Goal: Find specific page/section: Find specific page/section

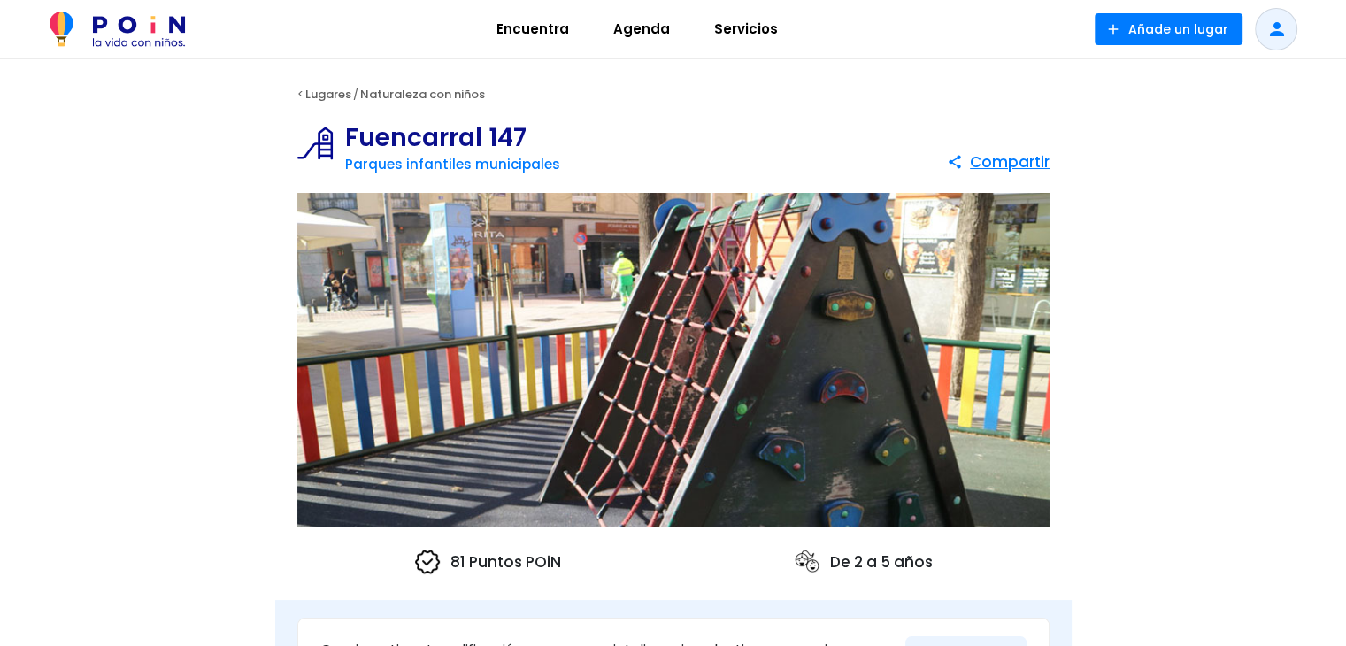
click at [948, 419] on img at bounding box center [673, 360] width 752 height 334
click at [941, 344] on img at bounding box center [673, 360] width 752 height 334
click at [372, 319] on img at bounding box center [673, 360] width 752 height 334
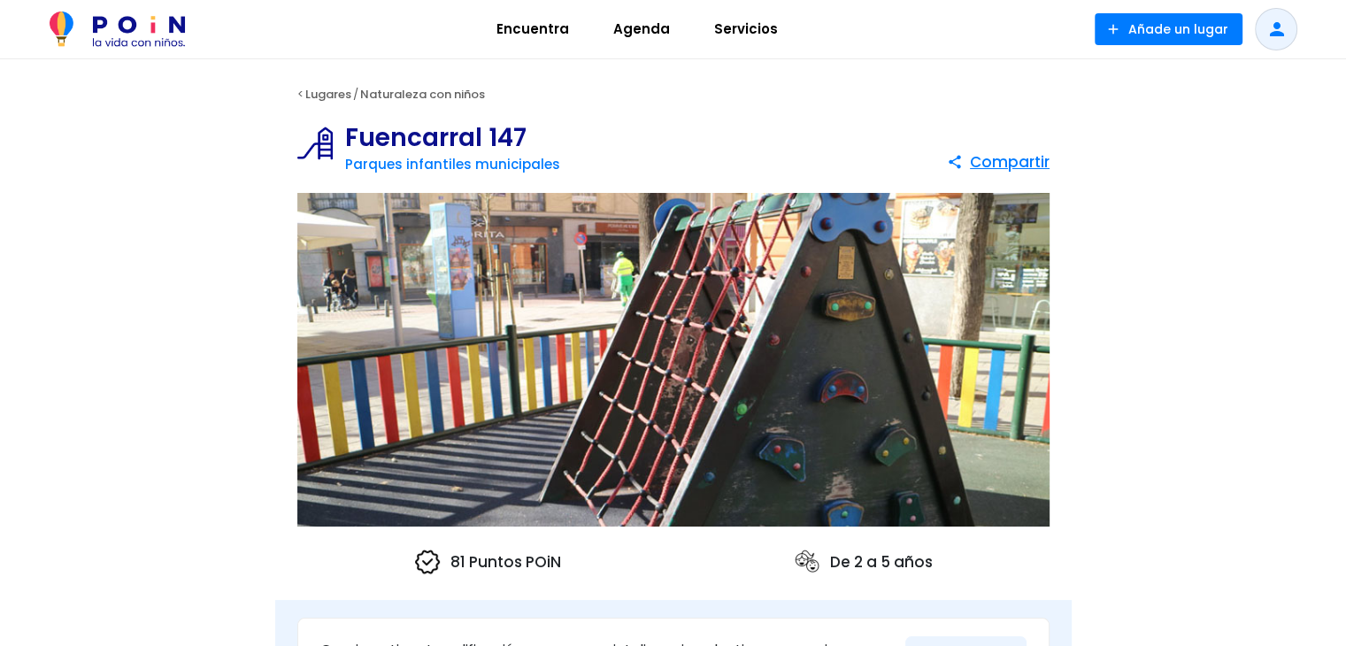
click at [553, 309] on img at bounding box center [673, 360] width 752 height 334
click at [704, 288] on img at bounding box center [673, 360] width 752 height 334
click at [866, 273] on img at bounding box center [673, 360] width 752 height 334
click at [932, 269] on img at bounding box center [673, 360] width 752 height 334
